Goal: Answer question/provide support

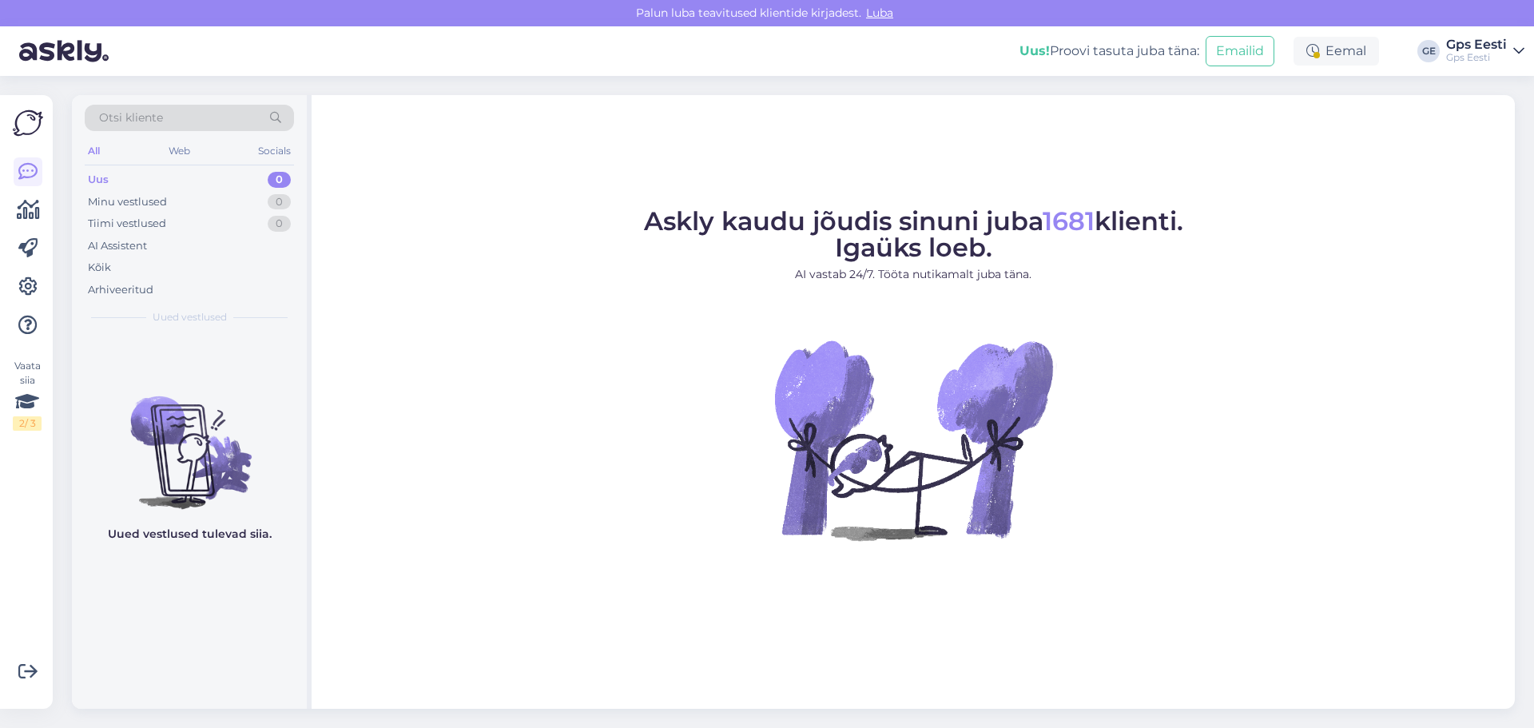
click at [582, 309] on figure "Askly kaudu jõudis sinuni juba 1681 klienti. Igaüks loeb. AI vastab 24/7. Tööta…" at bounding box center [913, 396] width 1174 height 375
click at [1333, 476] on figure "Askly kaudu jõudis sinuni juba 1681 klienti. Igaüks loeb. AI vastab 24/7. Tööta…" at bounding box center [913, 396] width 1174 height 375
drag, startPoint x: 490, startPoint y: 186, endPoint x: 428, endPoint y: 12, distance: 184.7
click at [490, 185] on div "Askly kaudu jõudis sinuni juba 1681 klienti. Igaüks loeb. AI vastab 24/7. Tööta…" at bounding box center [913, 402] width 1203 height 614
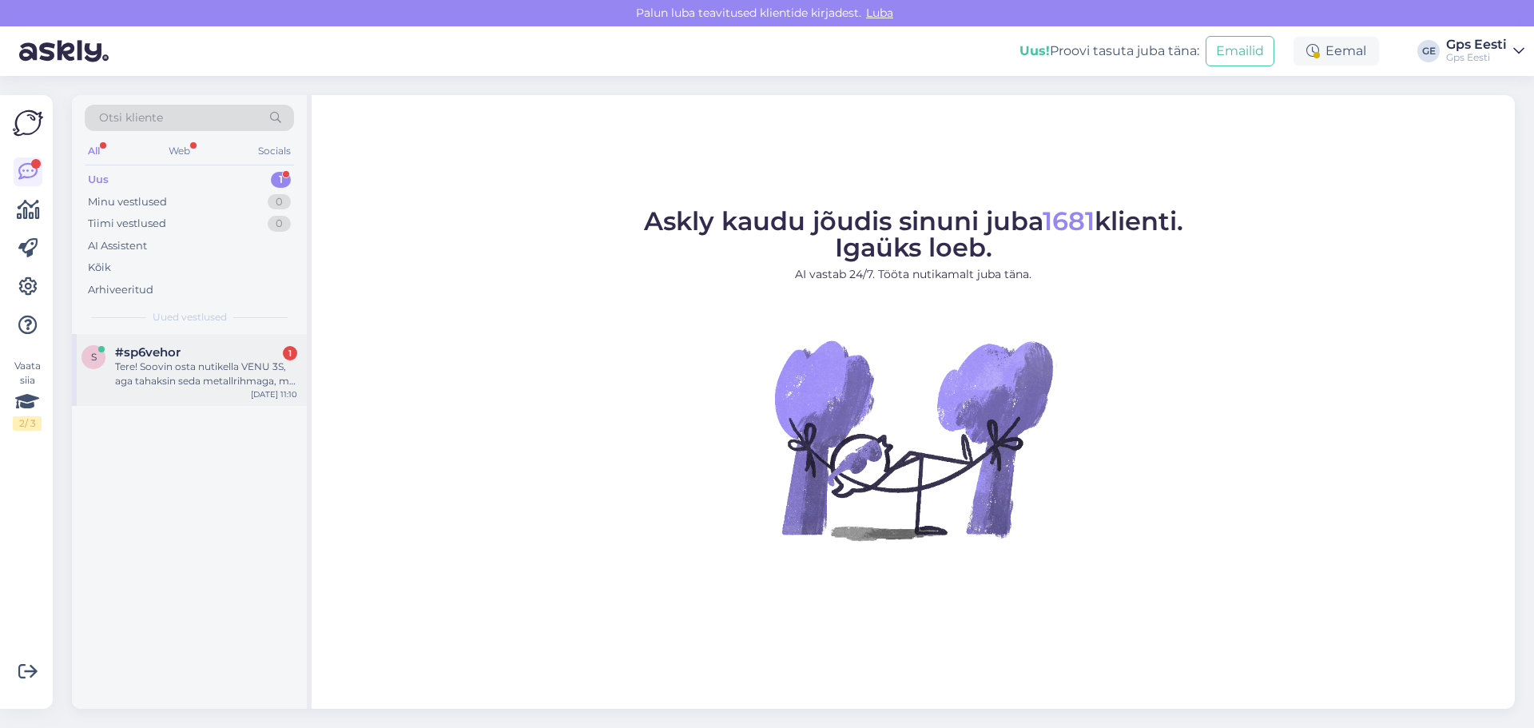
click at [175, 361] on div "Tere! Soovin osta nutikella VENU 3S, aga tahaksin seda metallrihmaga, mis [PERS…" at bounding box center [206, 373] width 182 height 29
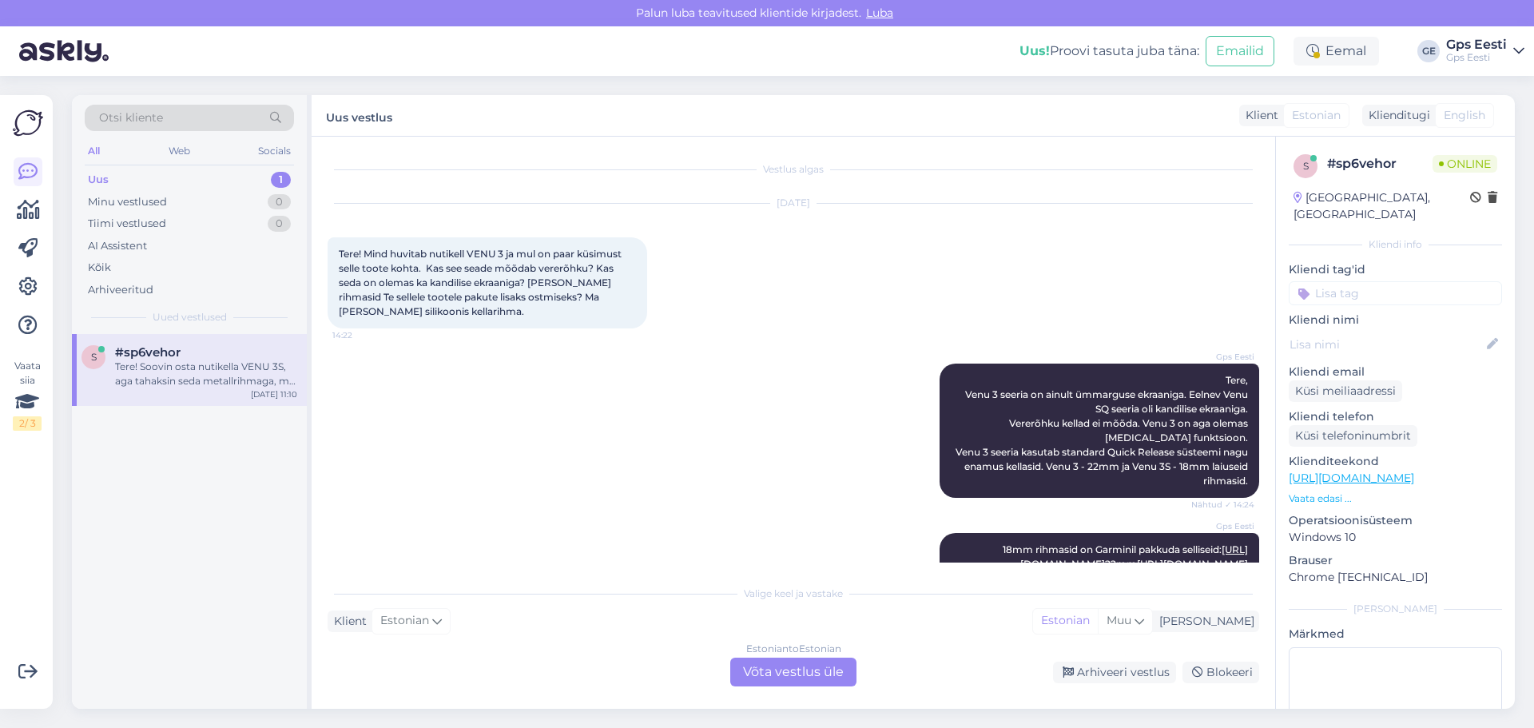
scroll to position [1009, 0]
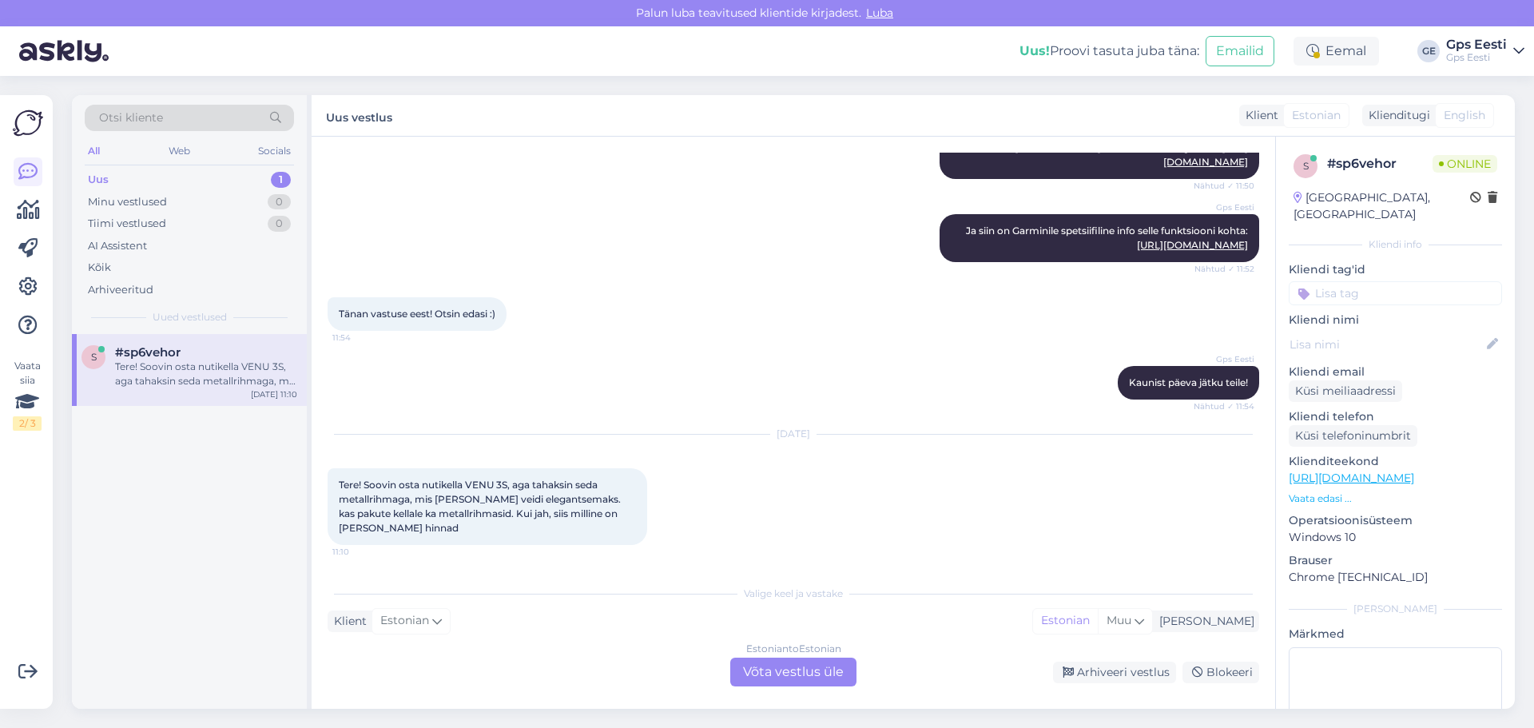
click at [794, 662] on div "Estonian to Estonian Võta vestlus üle" at bounding box center [793, 671] width 126 height 29
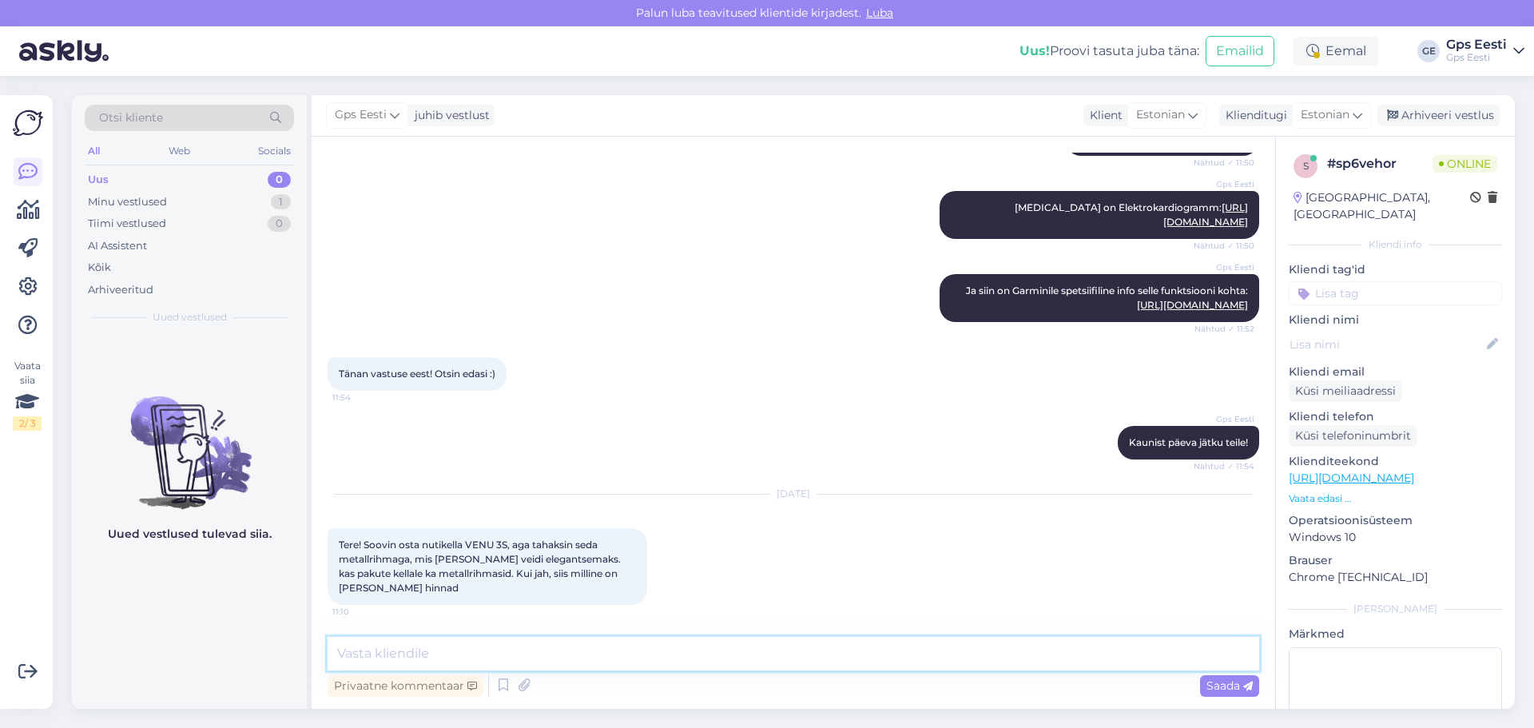
click at [427, 644] on textarea at bounding box center [793, 654] width 931 height 34
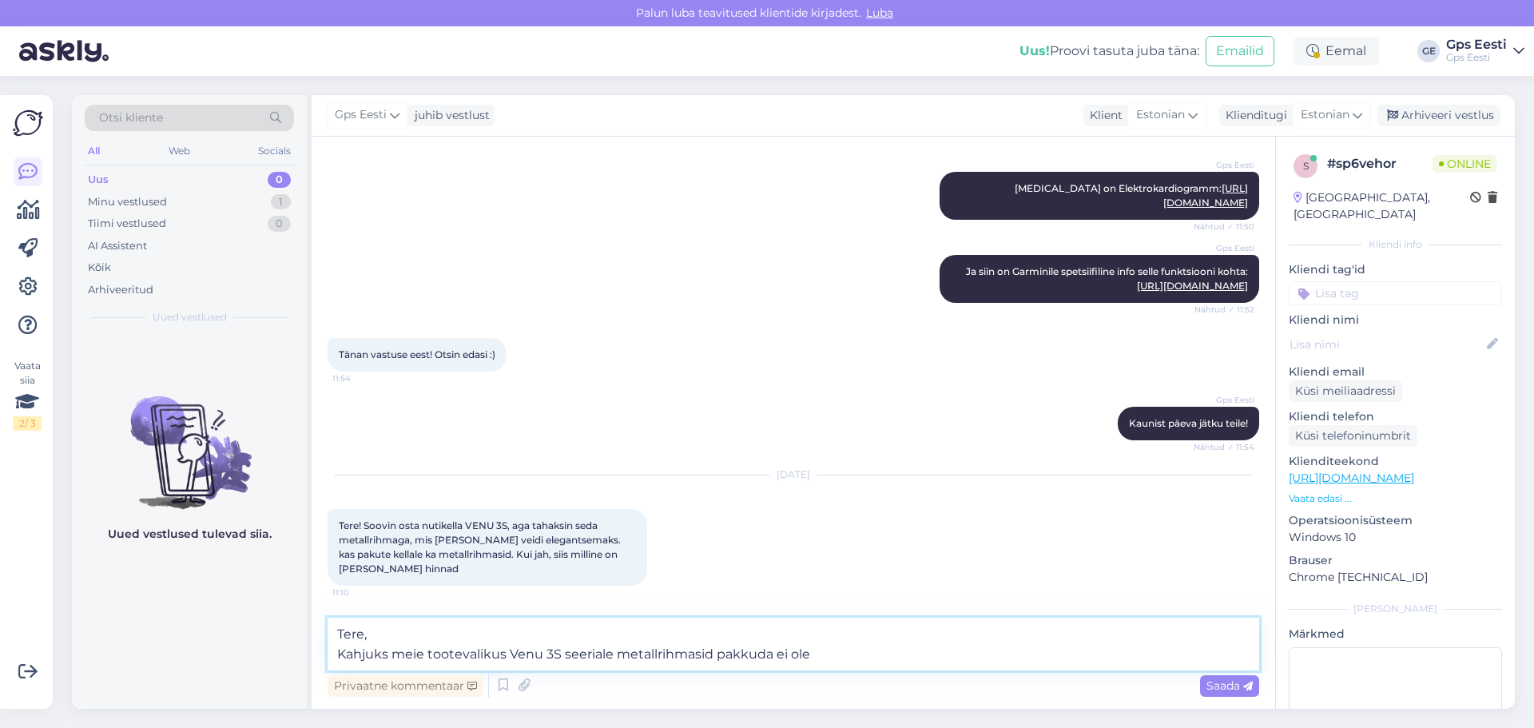
type textarea "Tere, Kahjuks meie tootevalikus Venu 3S seeriale metallrihmasid pakkuda ei ole."
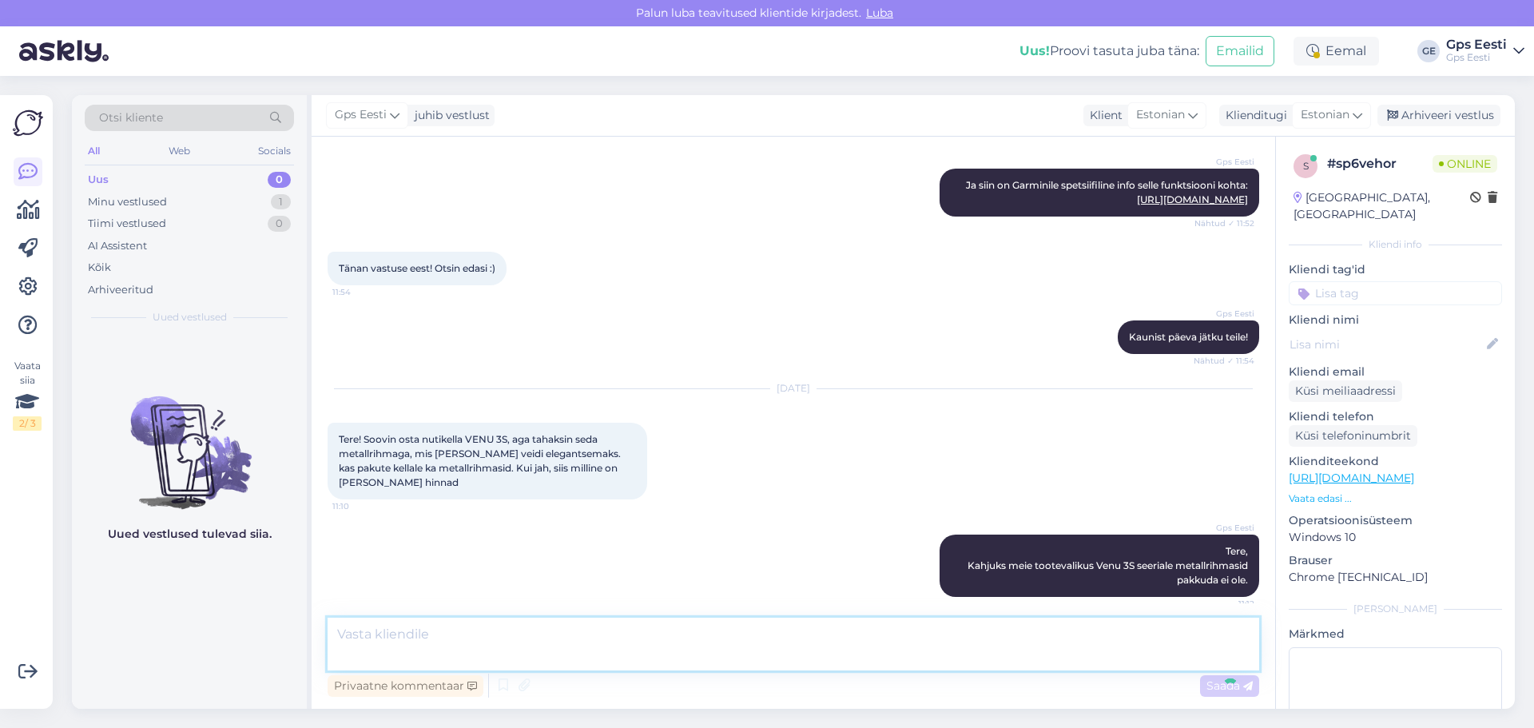
scroll to position [1047, 0]
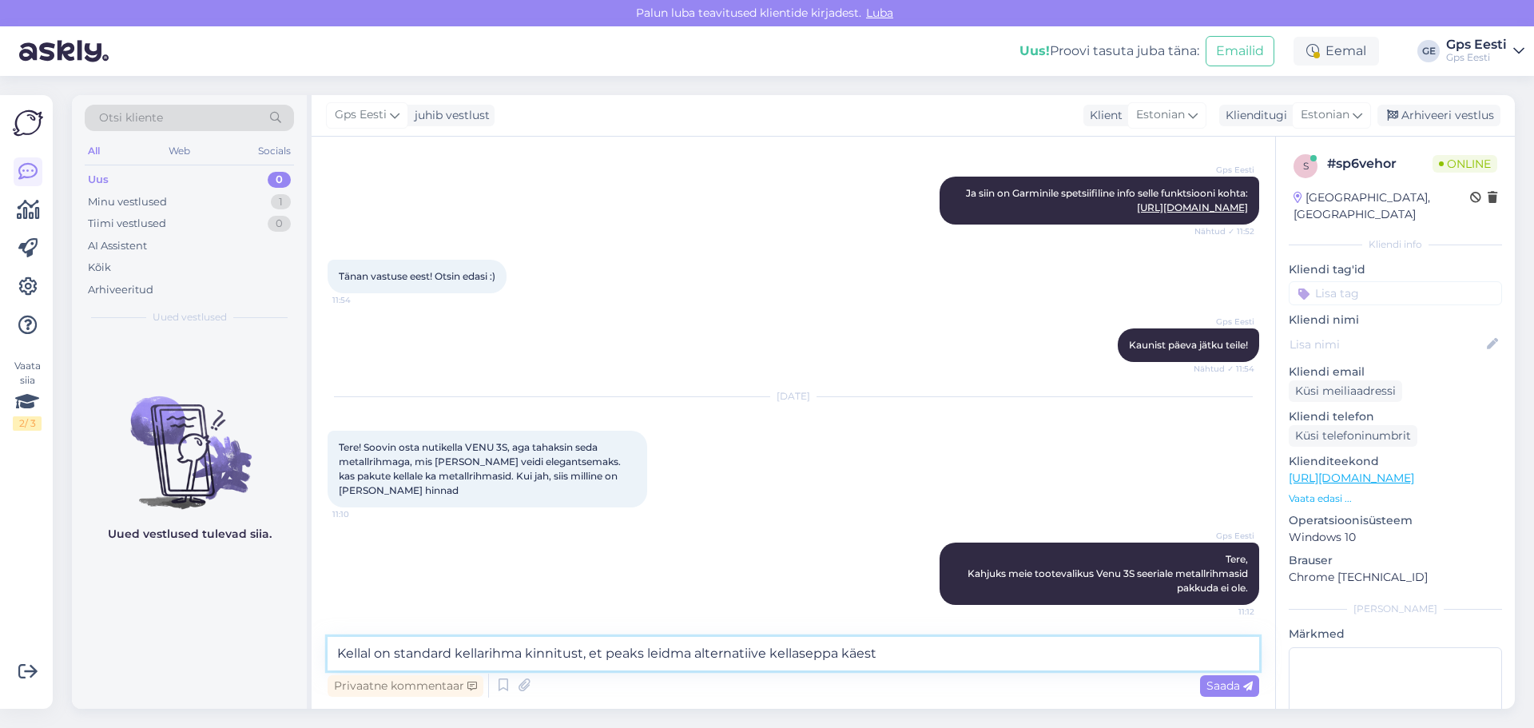
type textarea "Kellal on standard kellarihma kinnitust, et peaks leidma alternatiive kellasepp…"
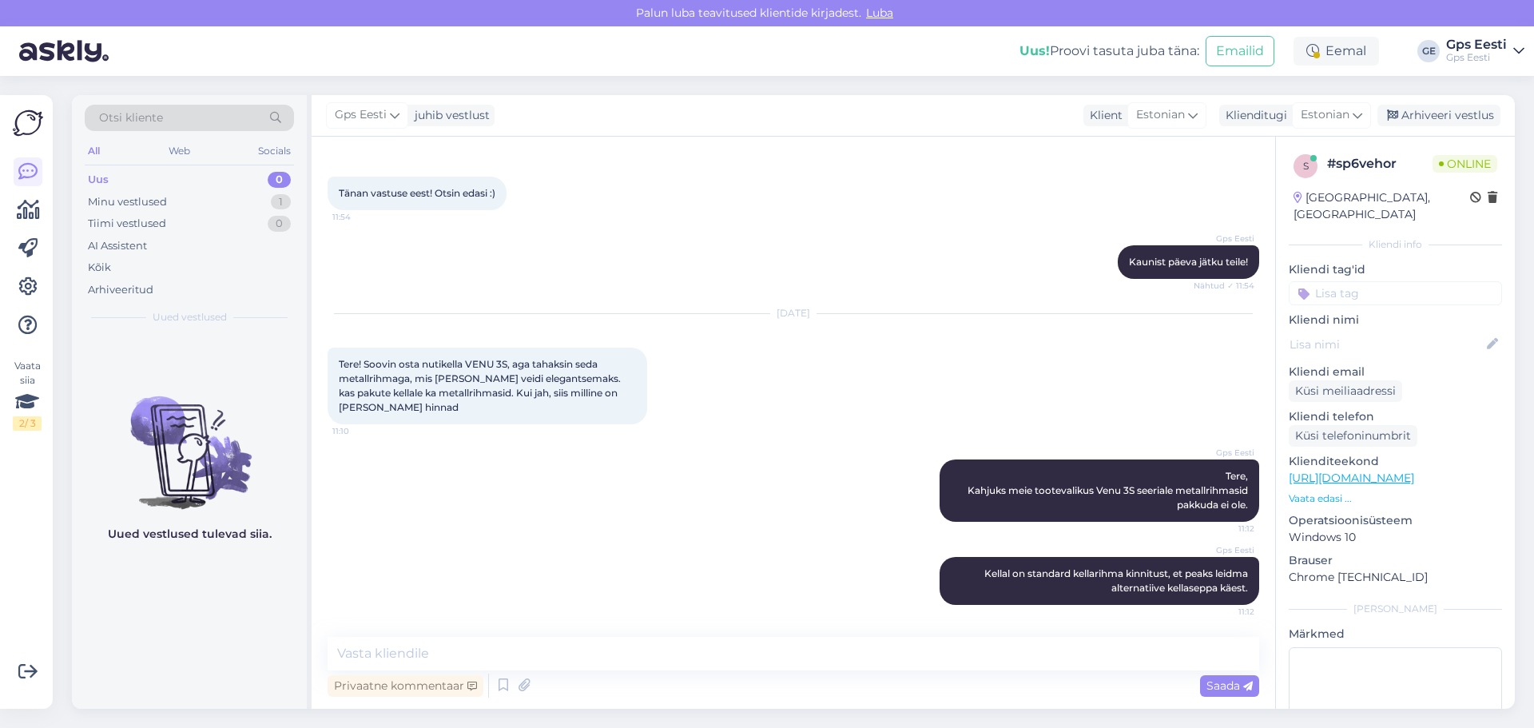
click at [590, 83] on div "Otsi kliente All Web Socials Uus 0 Minu vestlused 1 Tiimi vestlused 0 AI Assist…" at bounding box center [798, 402] width 1472 height 652
click at [1415, 117] on div "Arhiveeri vestlus" at bounding box center [1438, 116] width 123 height 22
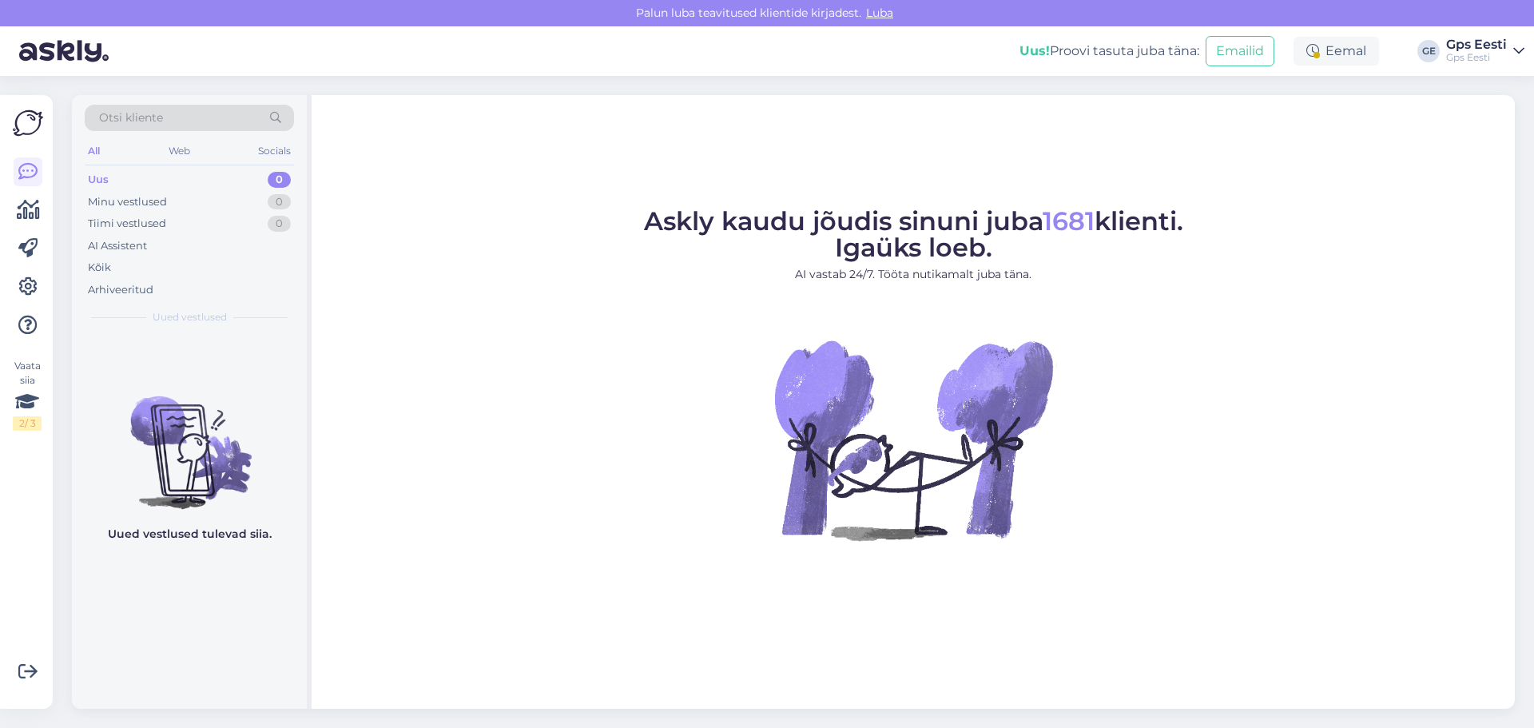
click at [840, 146] on div "Askly kaudu jõudis sinuni juba 1681 klienti. Igaüks loeb. AI vastab 24/7. Tööta…" at bounding box center [913, 402] width 1203 height 614
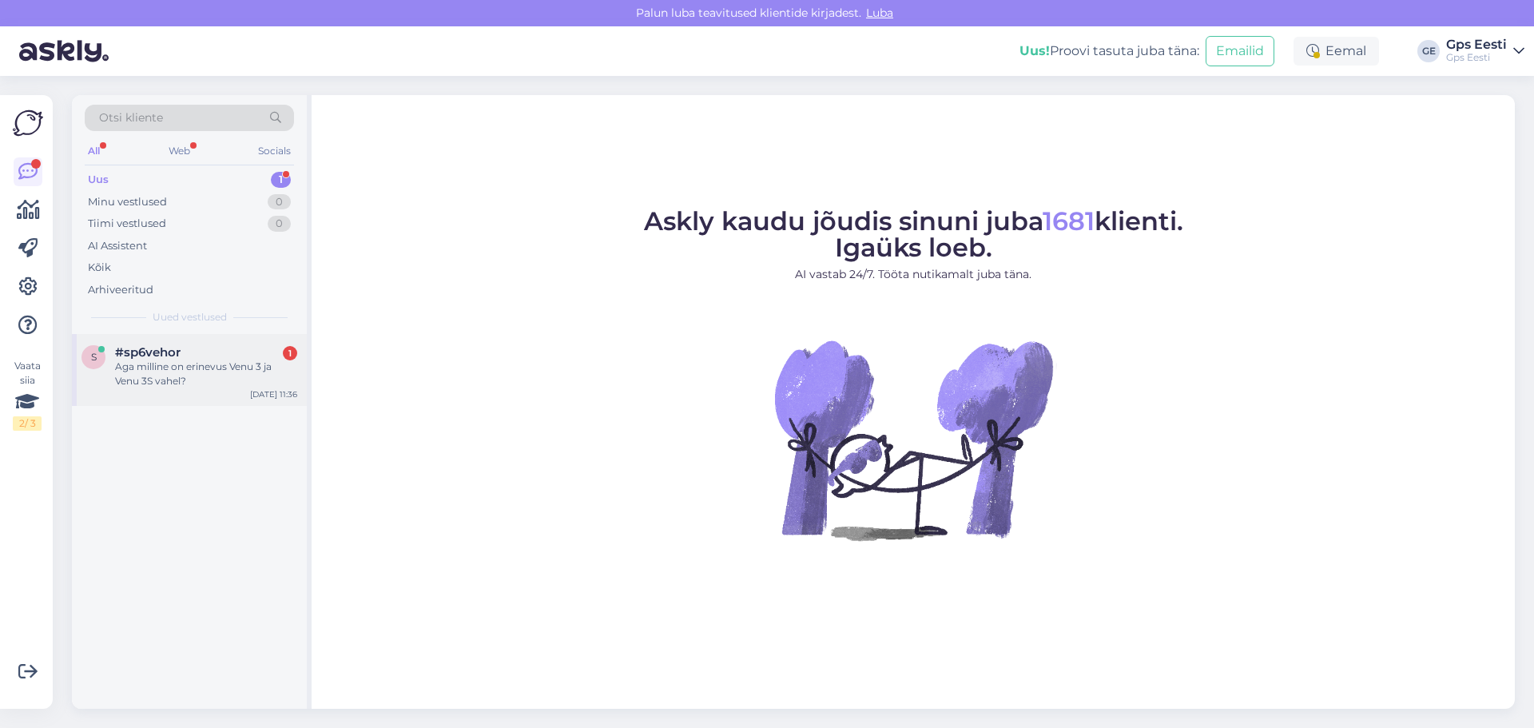
click at [177, 377] on div "Aga milline on erinevus Venu 3 ja Venu 3S vahel?" at bounding box center [206, 373] width 182 height 29
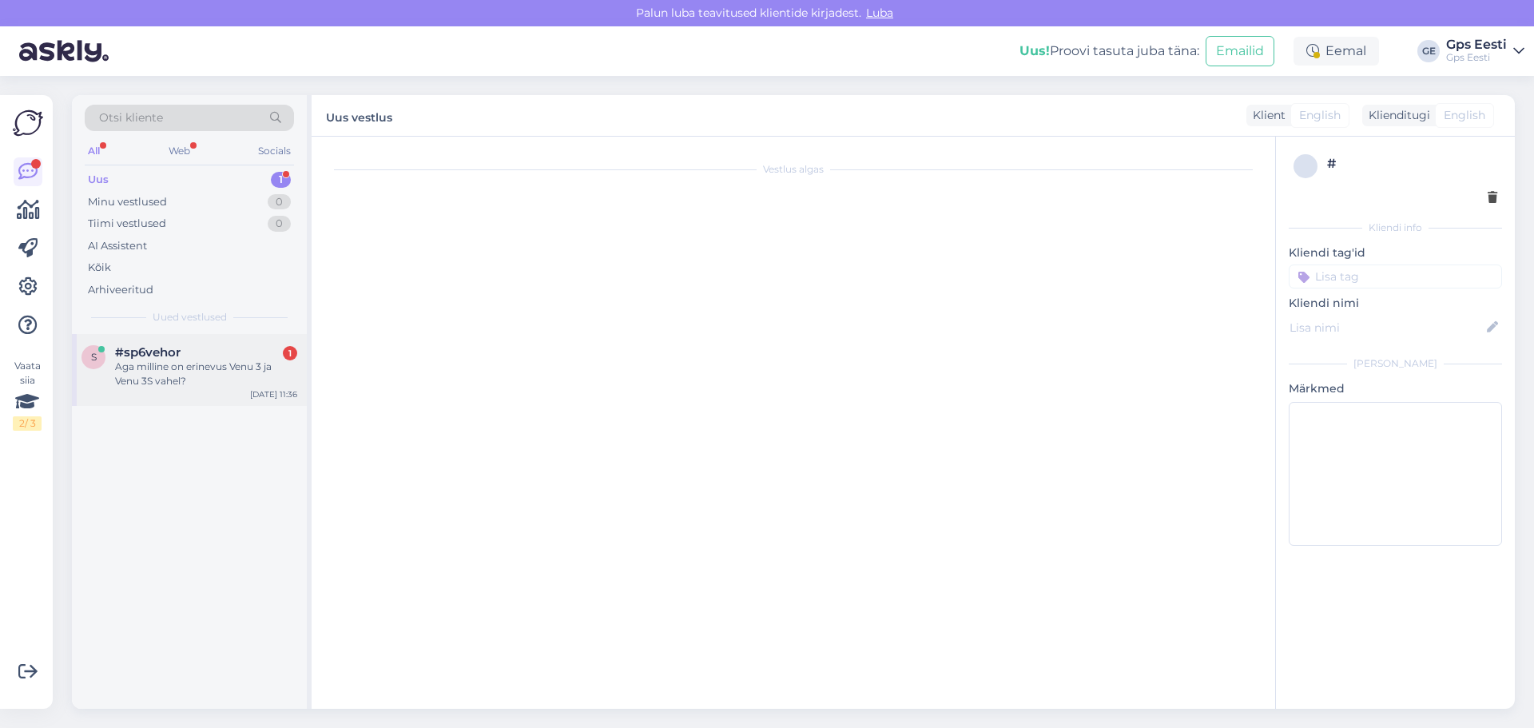
scroll to position [1258, 0]
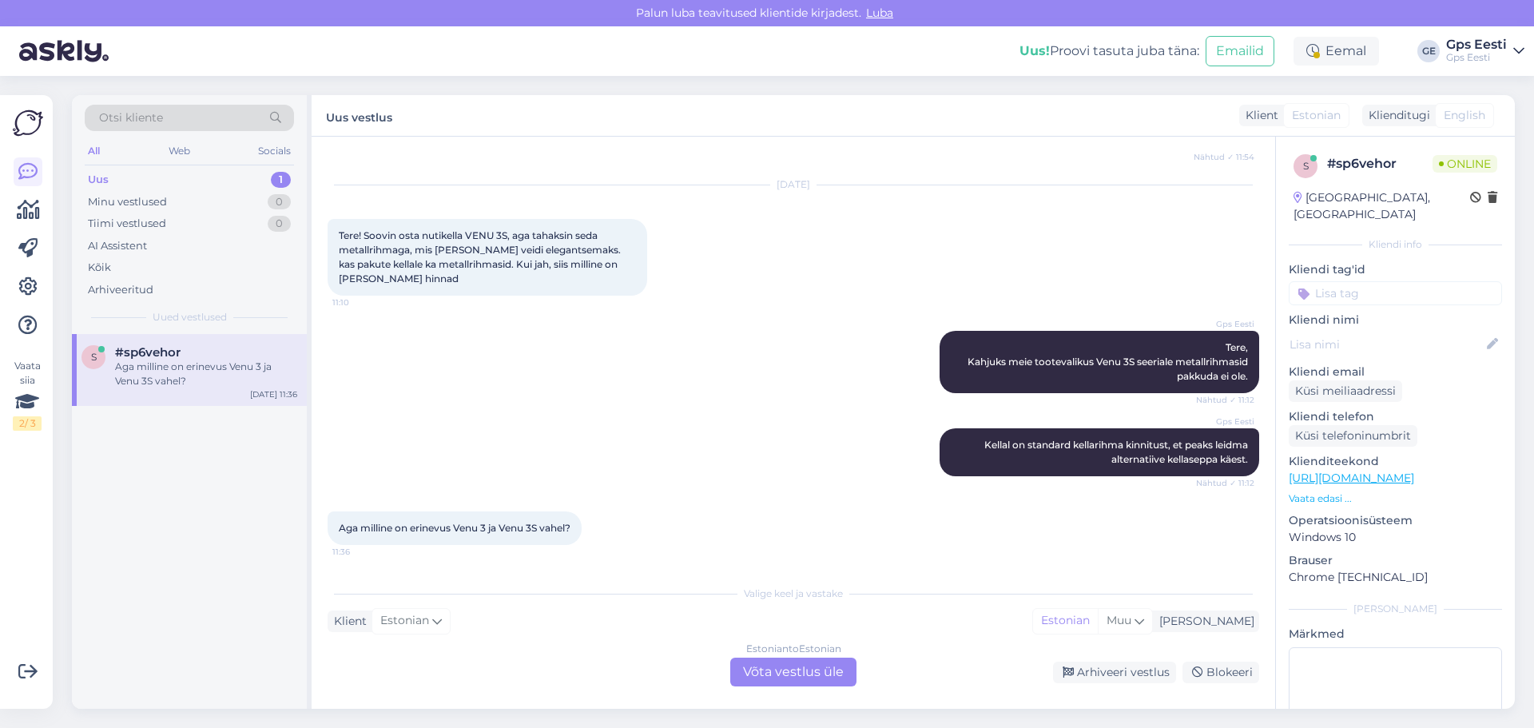
click at [787, 671] on div "Estonian to Estonian Võta vestlus üle" at bounding box center [793, 671] width 126 height 29
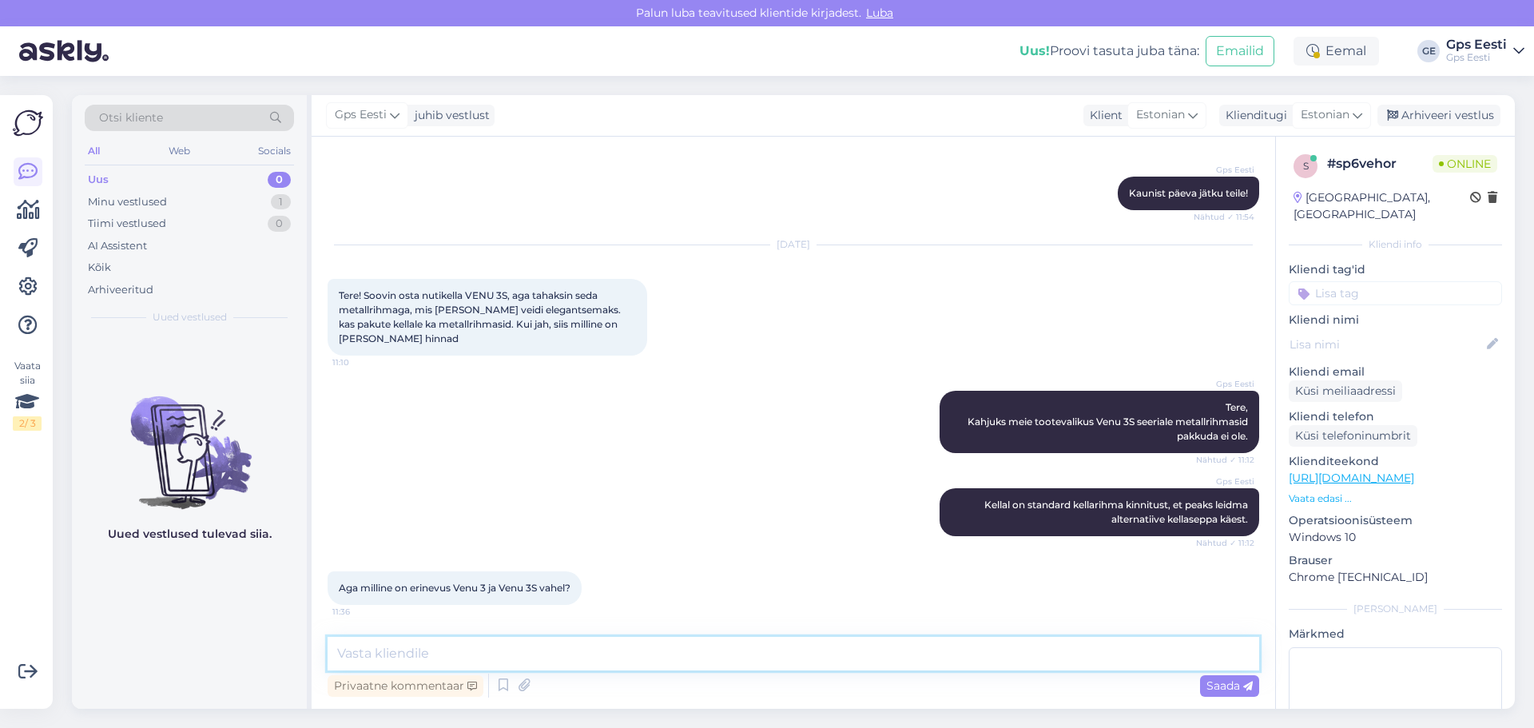
click at [630, 662] on textarea at bounding box center [793, 654] width 931 height 34
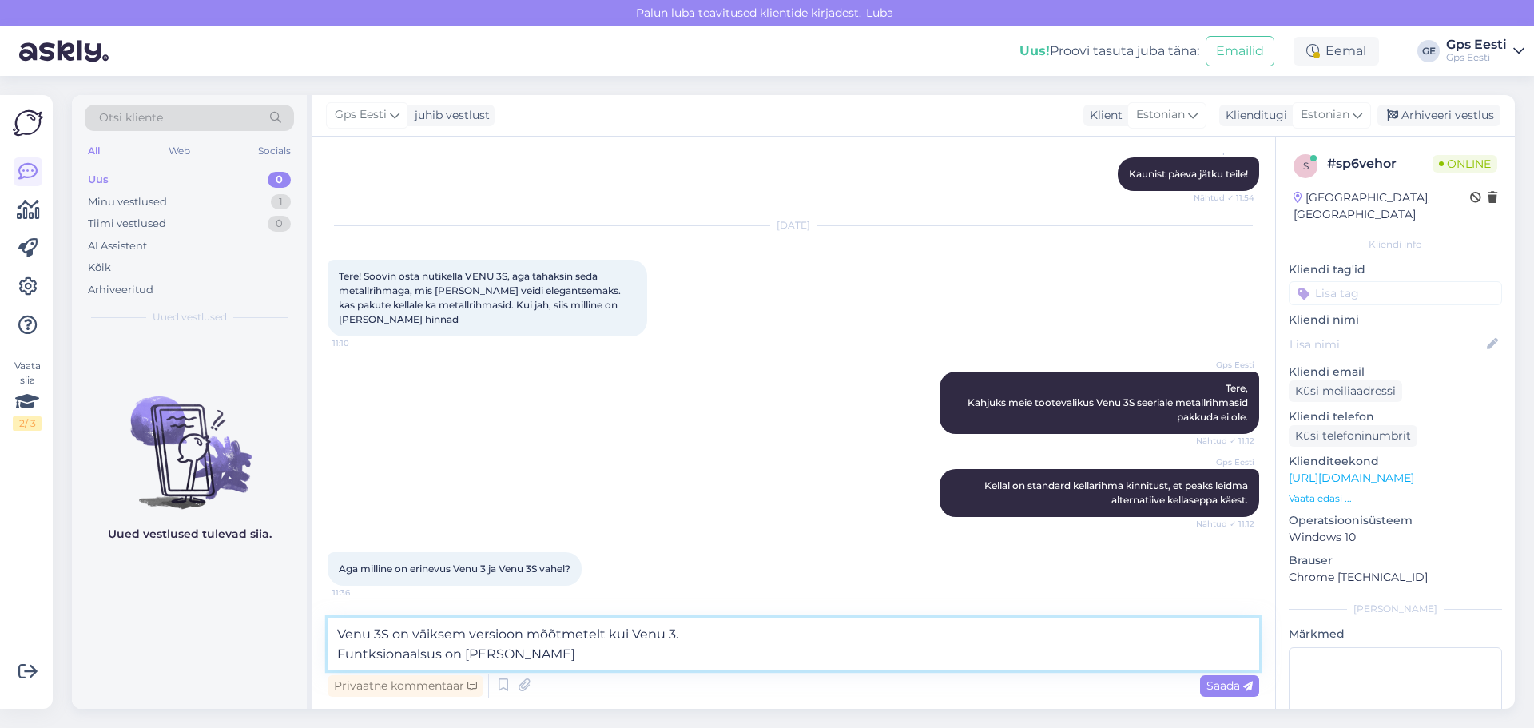
type textarea "Venu 3S on väiksem versioon mõõtmetelt kui Venu 3. Funtksionaalsus on sama"
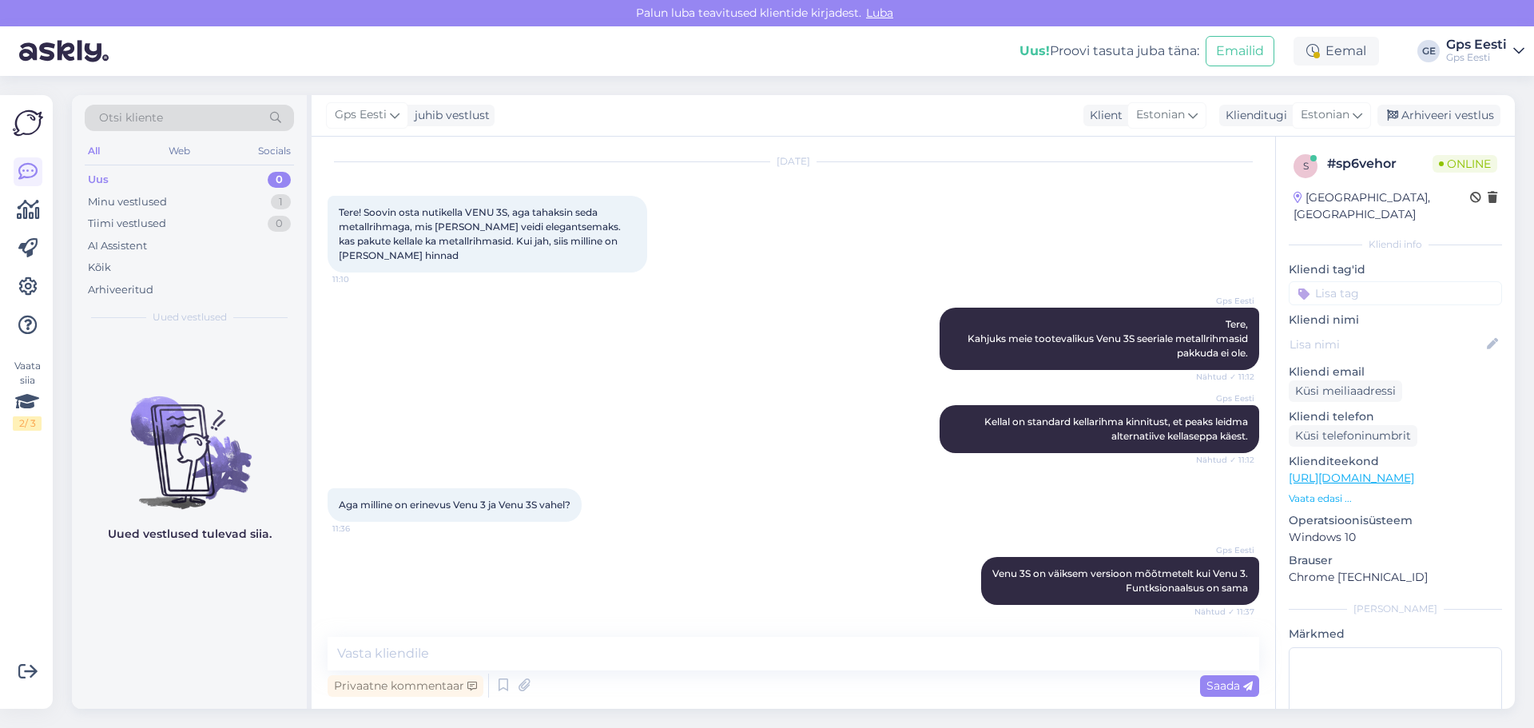
scroll to position [1350, 0]
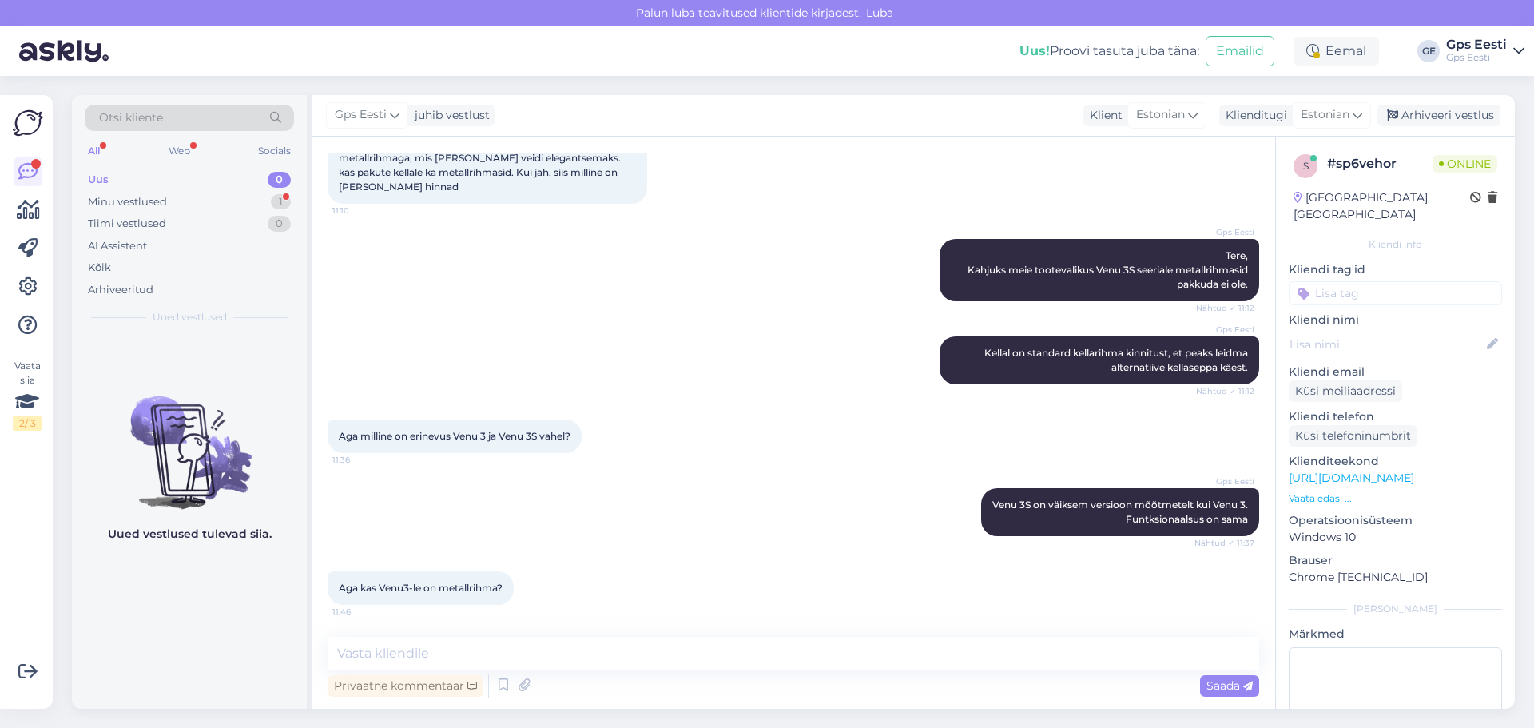
click at [522, 627] on div "Vestlus algas Mar 6 2025 Tere! Mind huvitab nutikell VENU 3 ja mul on paar küsi…" at bounding box center [793, 423] width 963 height 572
drag, startPoint x: 523, startPoint y: 634, endPoint x: 529, endPoint y: 645, distance: 11.8
click at [525, 637] on div "Vestlus algas Mar 6 2025 Tere! Mind huvitab nutikell VENU 3 ja mul on paar küsi…" at bounding box center [793, 423] width 963 height 572
click at [529, 645] on textarea at bounding box center [793, 654] width 931 height 34
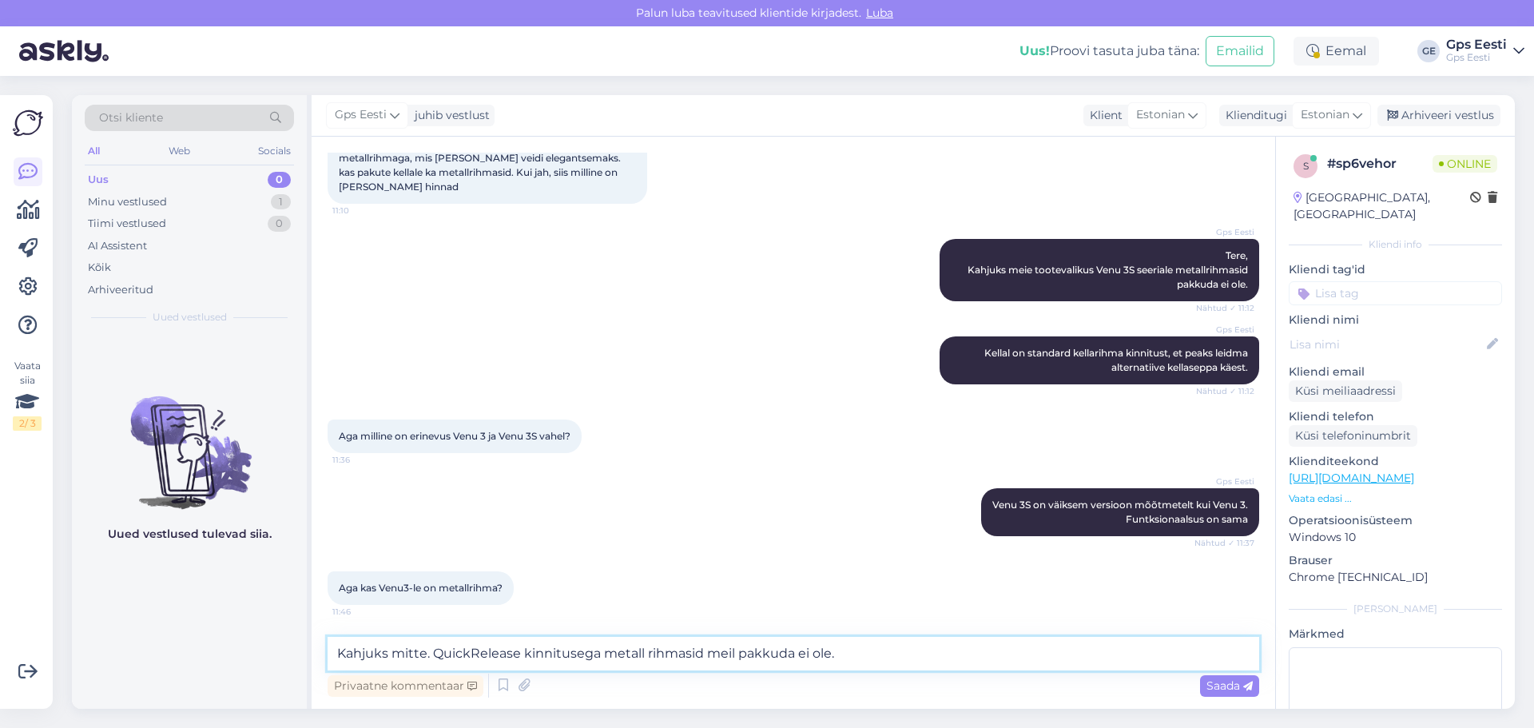
type textarea "Kahjuks mitte. QuickRelease kinnitusega metall rihmasid meil pakkuda ei ole."
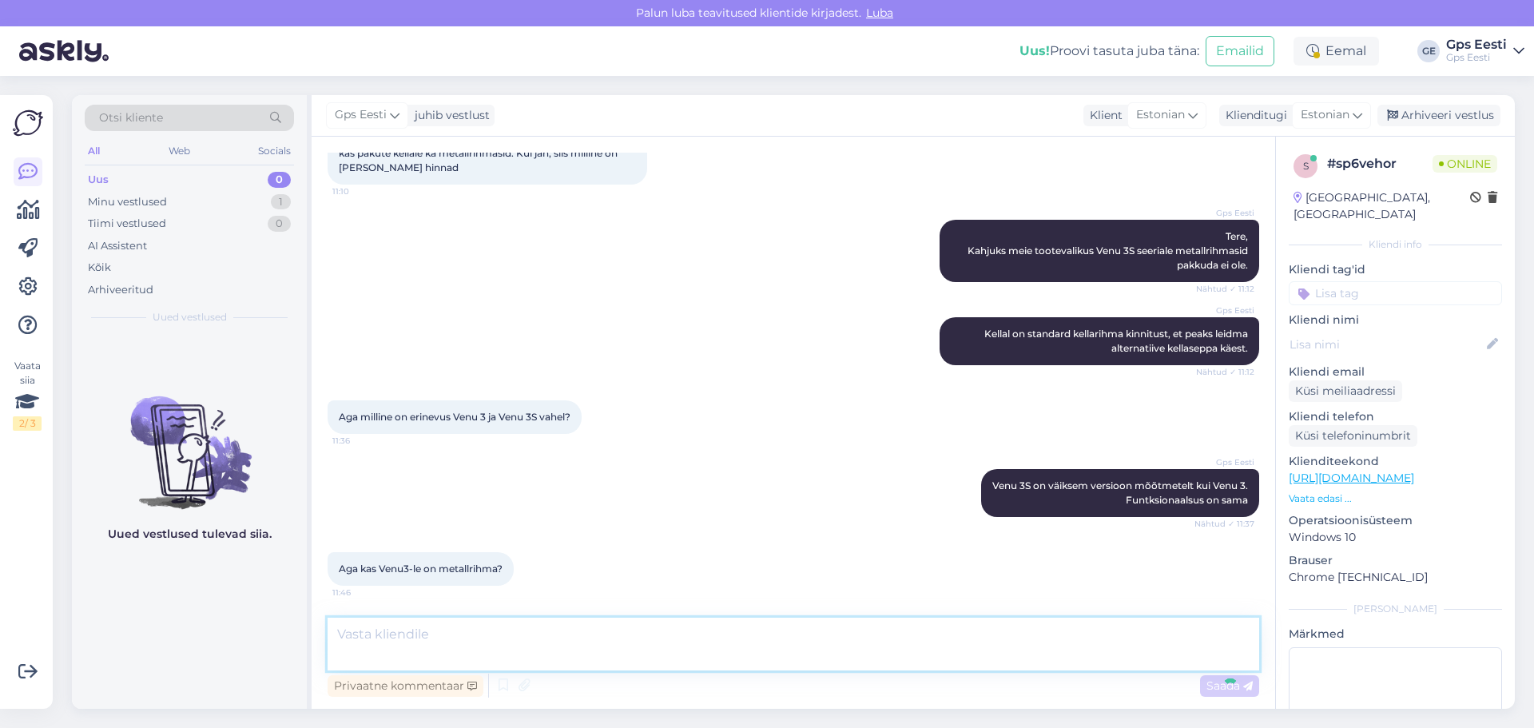
scroll to position [1433, 0]
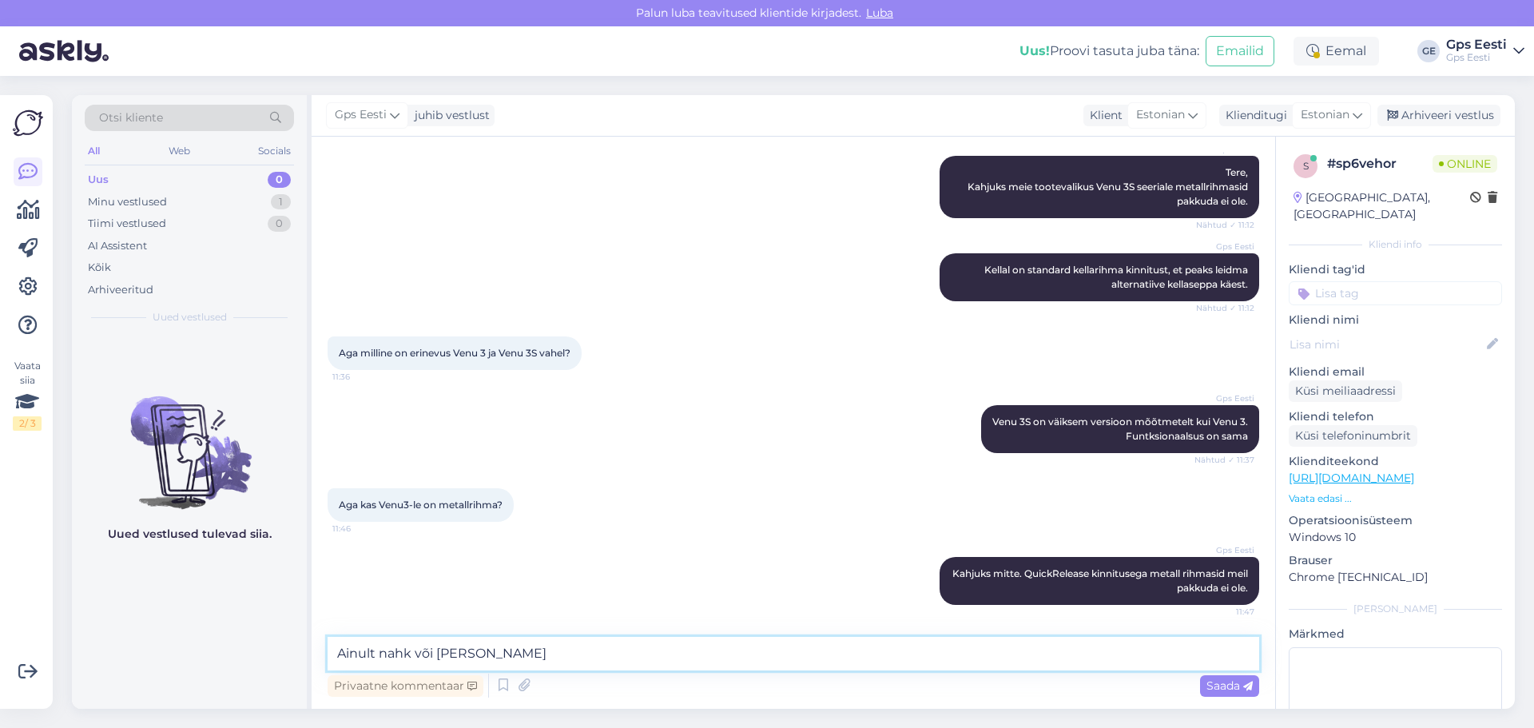
type textarea "Ainult nahk või nailon."
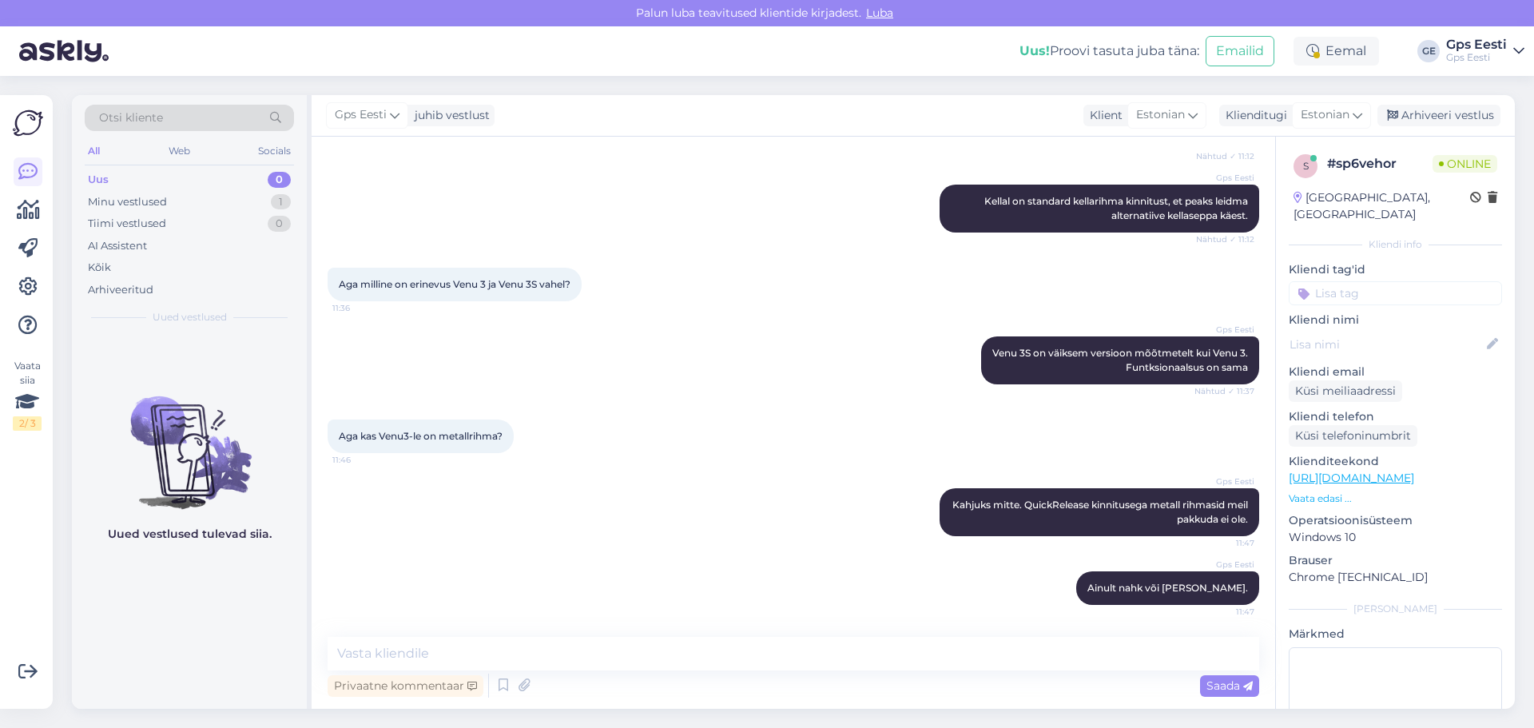
click at [1391, 471] on link "https://www.gpseesti.ee/sport/aktiivsus/venu-3:whitestone#tehnilised-andmed" at bounding box center [1351, 478] width 125 height 14
click at [800, 514] on div "Gps Eesti Kahjuks mitte. QuickRelease kinnitusega metall rihmasid meil pakkuda …" at bounding box center [793, 512] width 931 height 83
click at [1462, 121] on div "Arhiveeri vestlus" at bounding box center [1438, 116] width 123 height 22
